Goal: Task Accomplishment & Management: Manage account settings

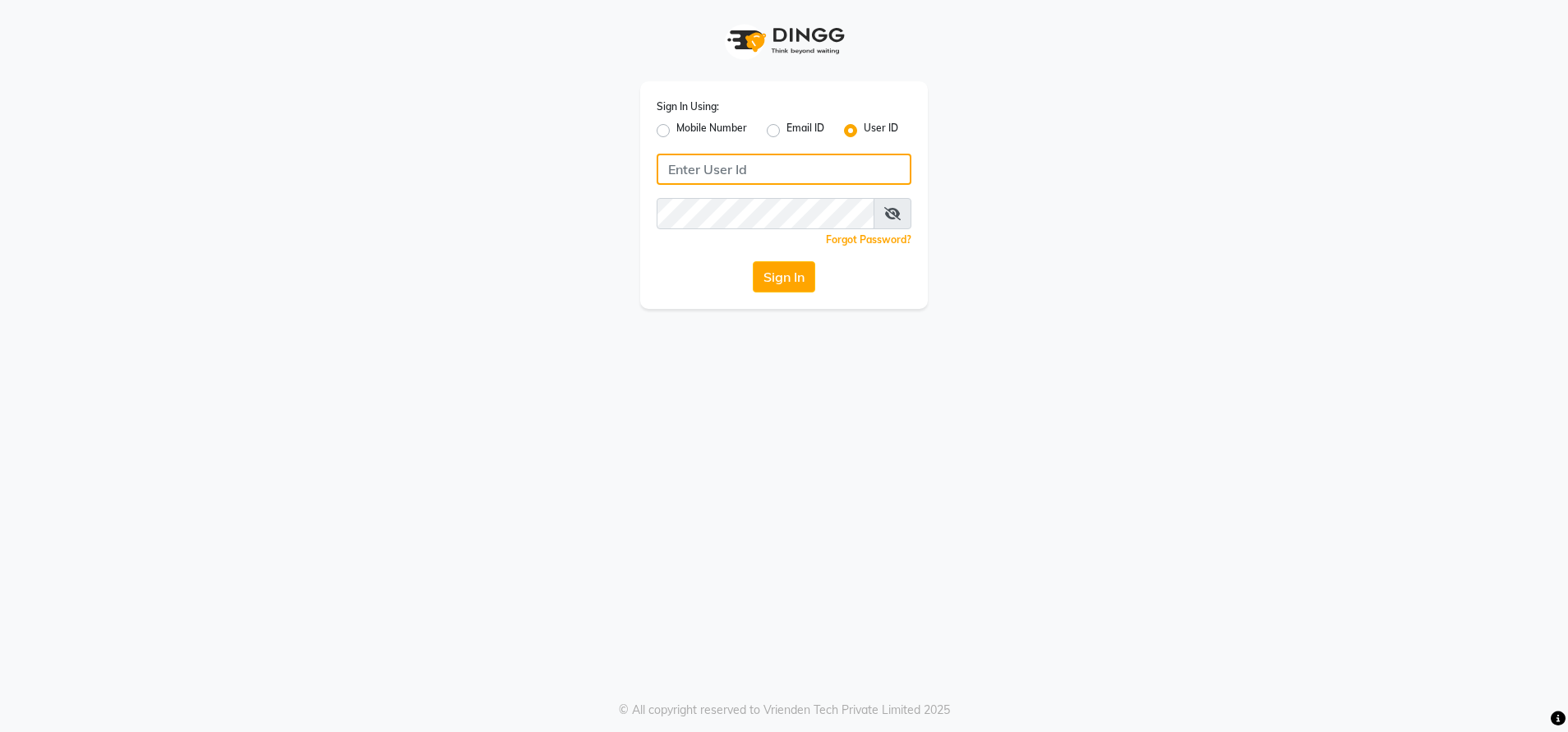
click at [731, 175] on input "Username" at bounding box center [784, 169] width 255 height 31
click at [697, 161] on input "ethinixexceptional" at bounding box center [784, 169] width 255 height 31
type input "ethinixexceptional"
click at [778, 265] on button "Sign In" at bounding box center [784, 277] width 62 height 31
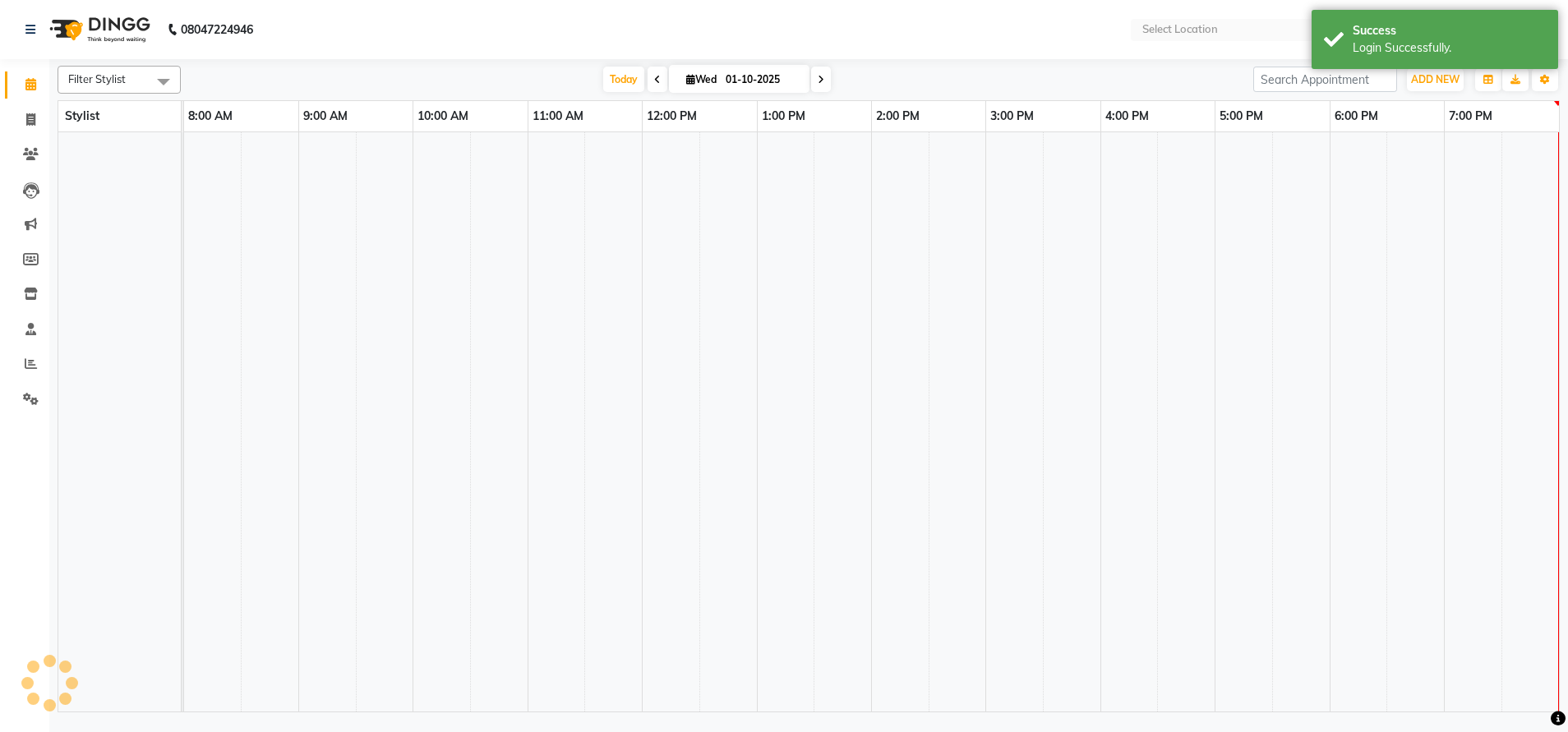
select select "en"
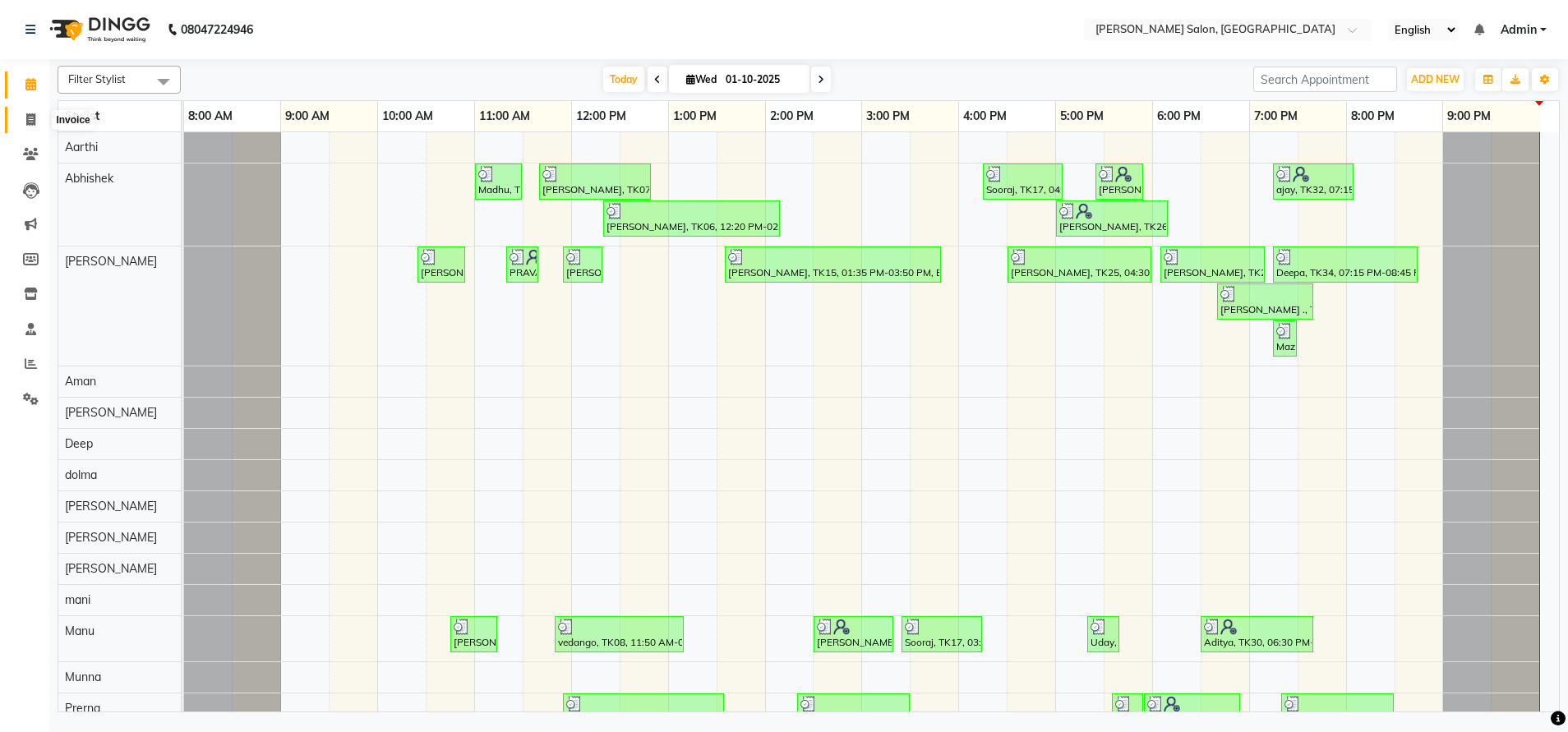
click at [42, 112] on span at bounding box center [30, 120] width 28 height 19
select select "service"
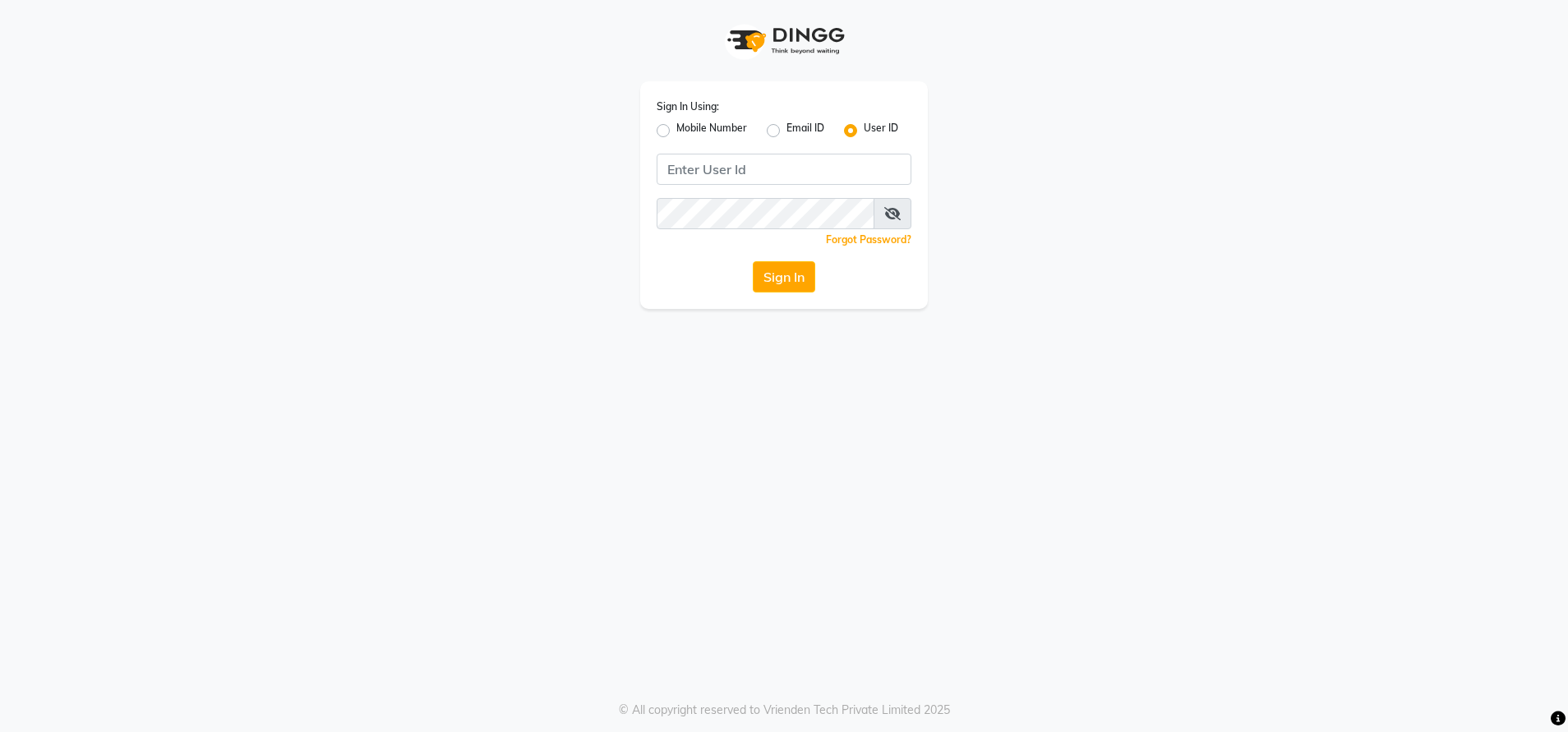
click at [676, 125] on label "Mobile Number" at bounding box center [711, 131] width 70 height 20
click at [676, 125] on input "Mobile Number" at bounding box center [682, 126] width 11 height 11
radio input "true"
radio input "false"
click at [748, 170] on input "Username" at bounding box center [812, 169] width 199 height 31
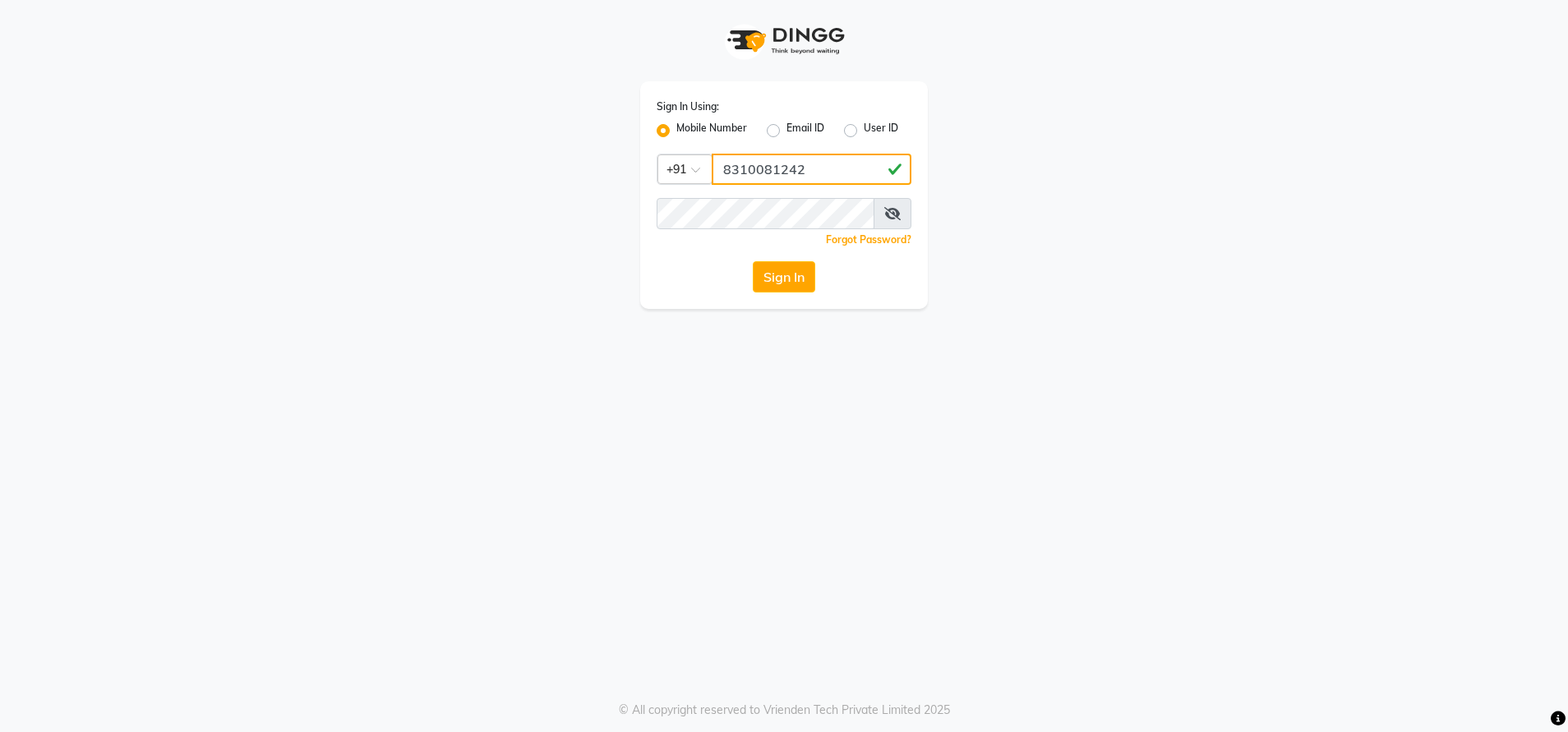
click at [755, 173] on input "8310081242" at bounding box center [812, 169] width 199 height 31
type input "8310081242"
click at [780, 285] on button "Sign In" at bounding box center [784, 277] width 62 height 31
